Goal: Task Accomplishment & Management: Manage account settings

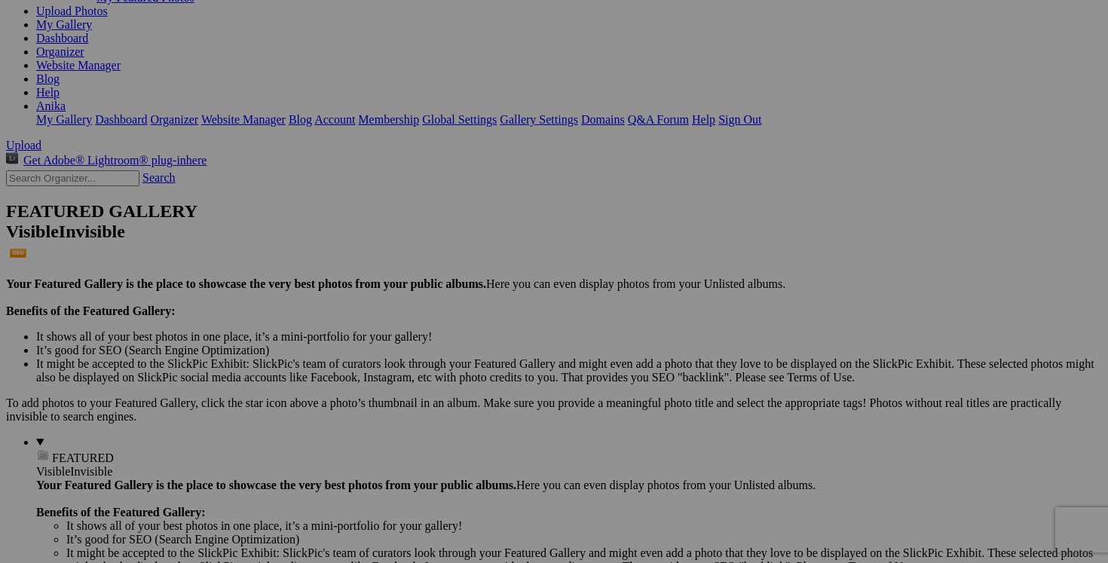
scroll to position [219, 0]
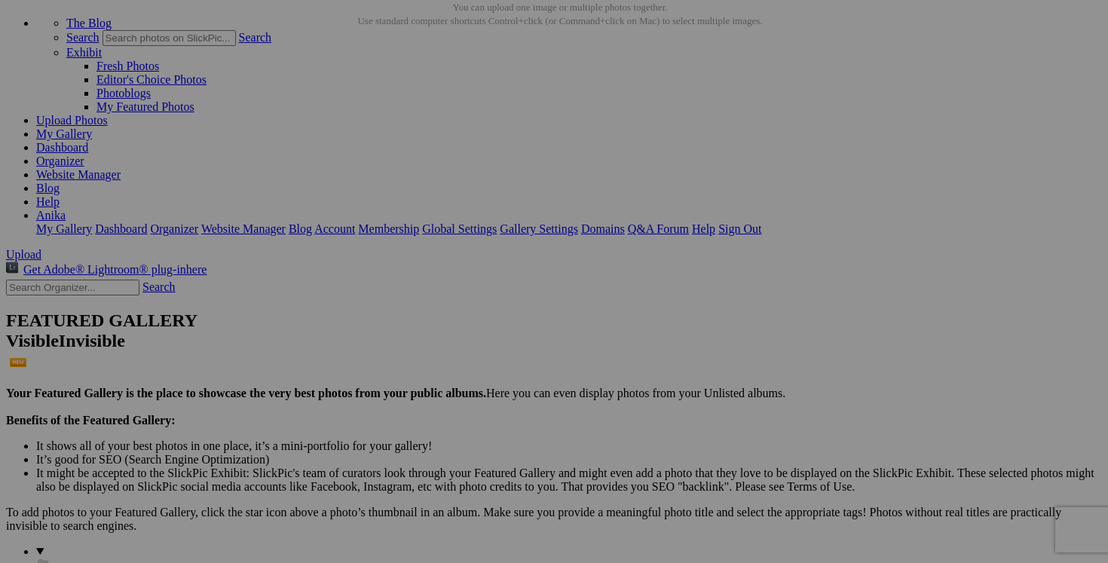
scroll to position [0, 0]
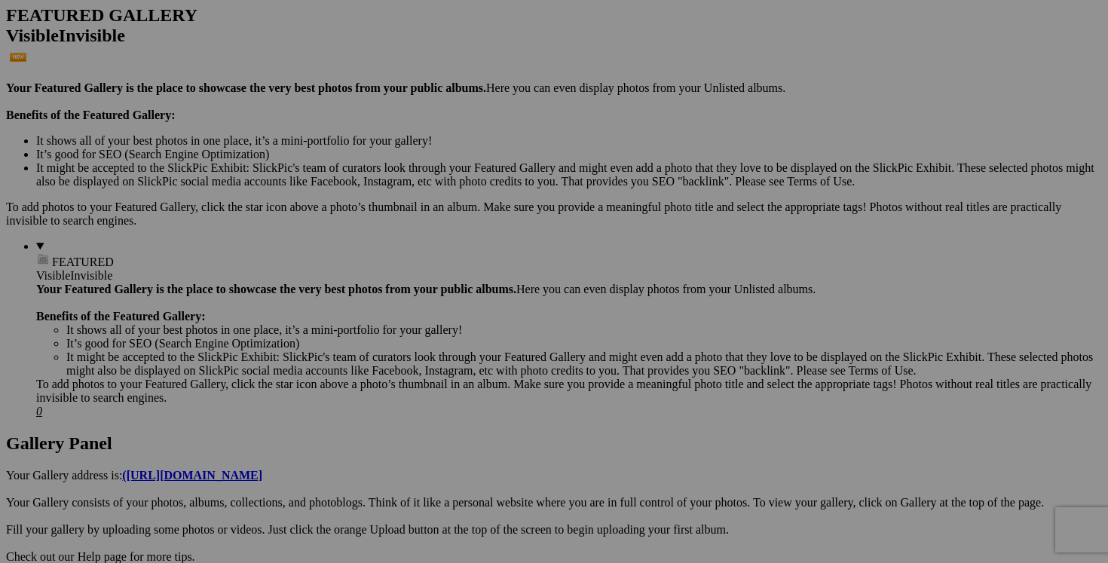
scroll to position [415, 0]
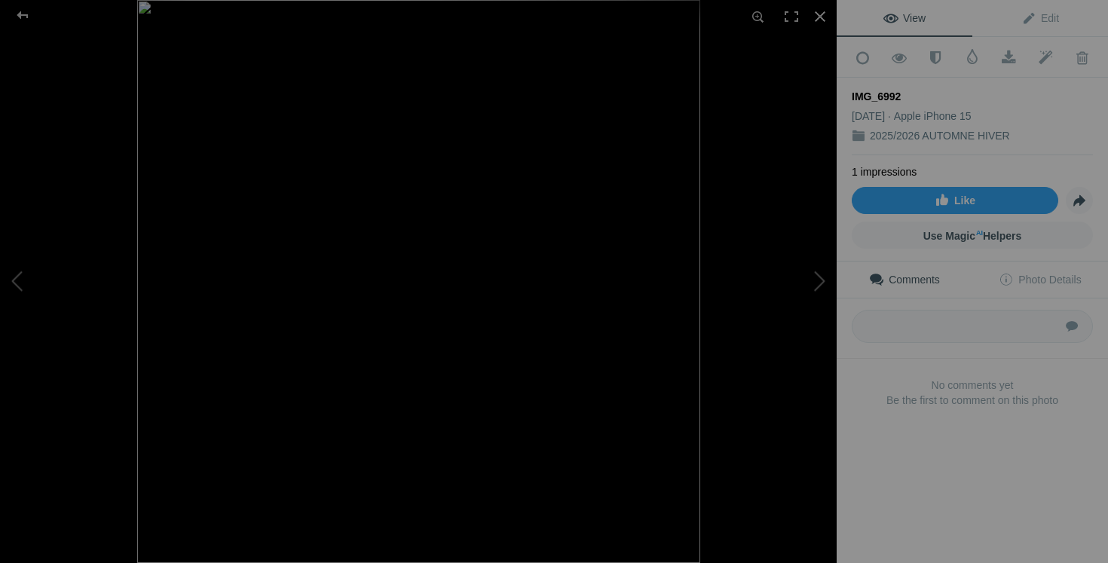
scroll to position [415, 0]
click at [819, 285] on button at bounding box center [780, 281] width 113 height 203
click at [823, 18] on div at bounding box center [820, 16] width 33 height 33
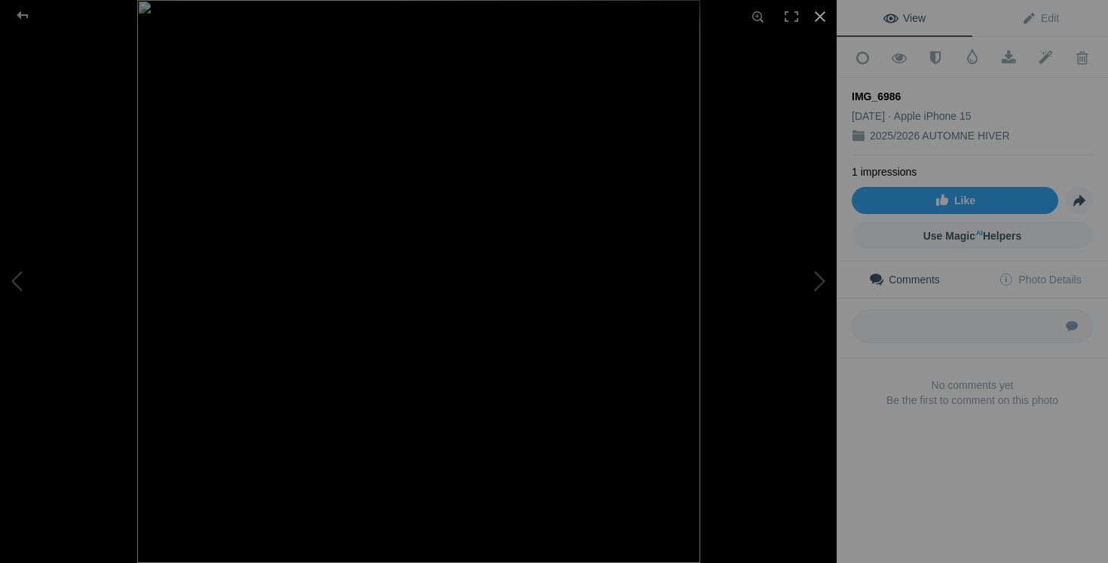
click at [823, 11] on div at bounding box center [820, 16] width 33 height 33
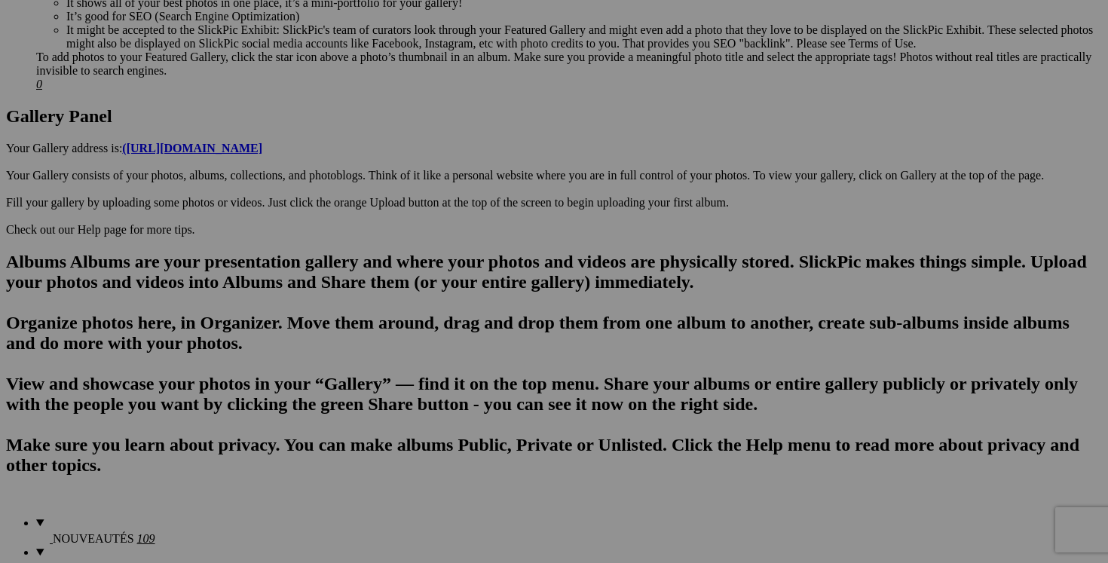
scroll to position [747, 0]
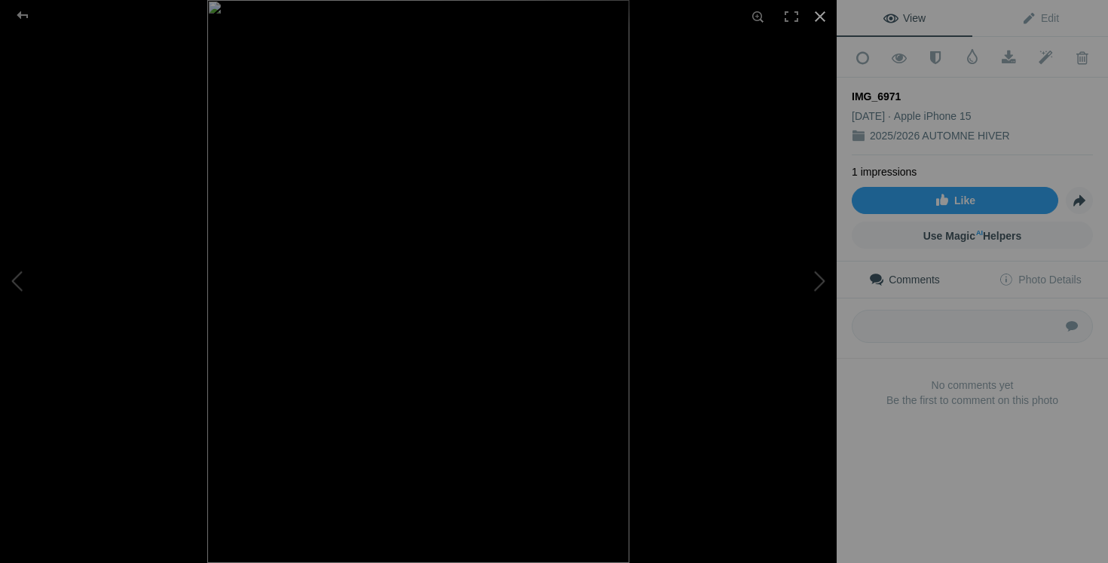
click at [822, 15] on div at bounding box center [820, 16] width 33 height 33
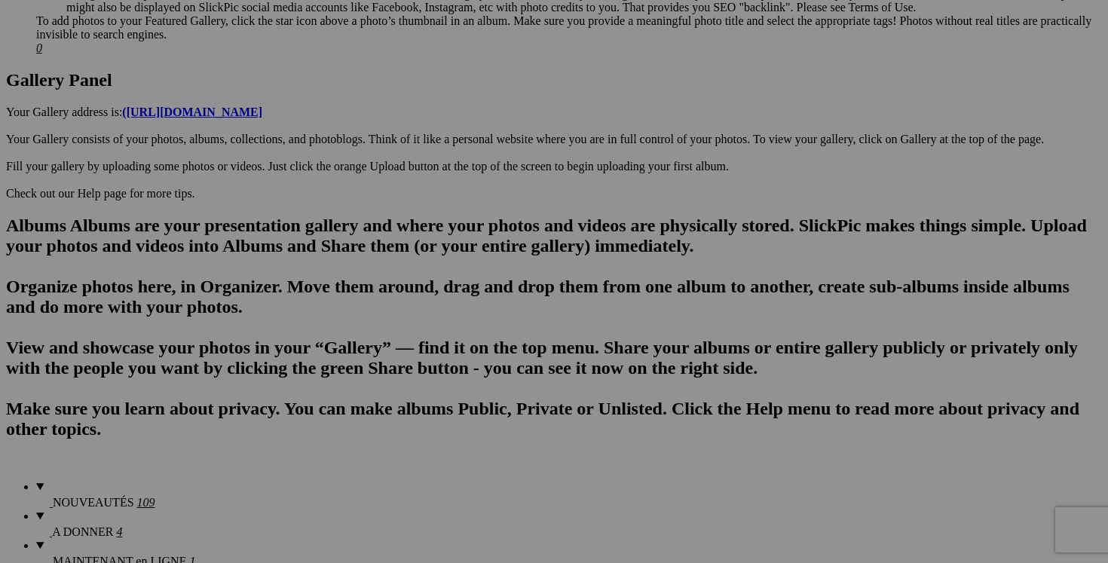
click at [454, 387] on span "Yes" at bounding box center [444, 393] width 17 height 13
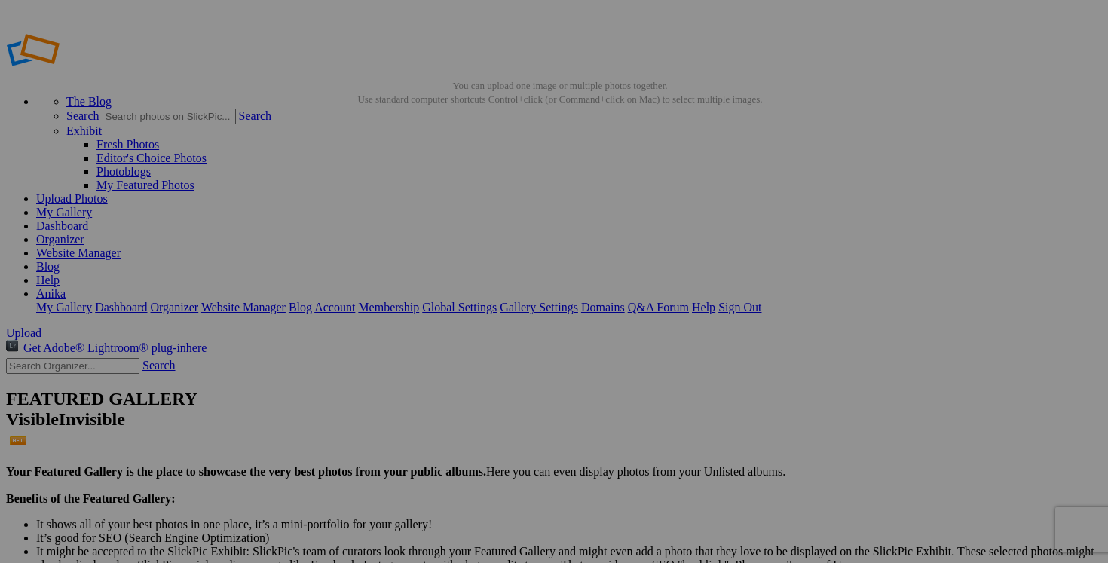
type input "2025/2026 AUTOMNE HIVER"
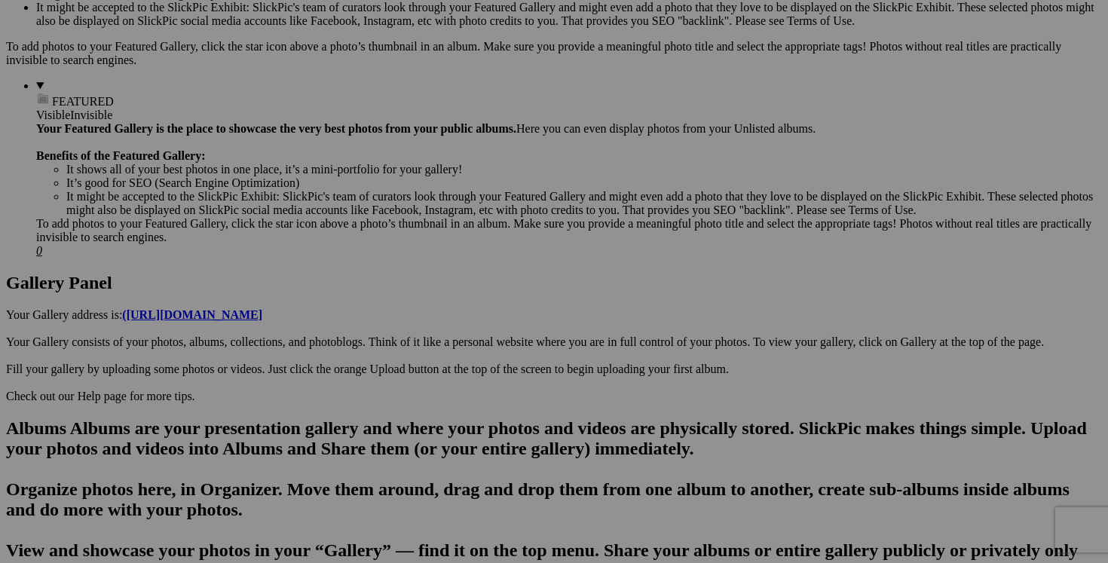
scroll to position [560, 0]
